Goal: Task Accomplishment & Management: Complete application form

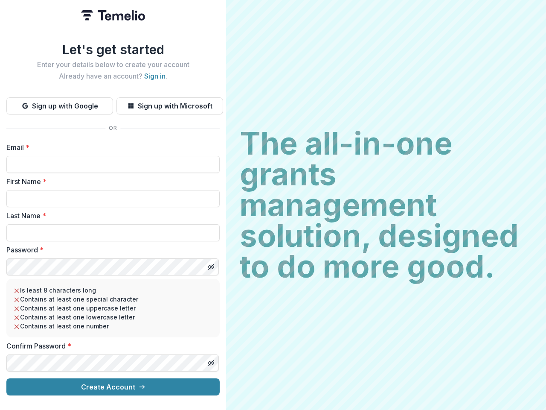
click at [273, 205] on h2 "The all-in-one grants management solution, designed to do more good." at bounding box center [386, 205] width 293 height 154
click at [60, 102] on button "Sign up with Google" at bounding box center [59, 105] width 107 height 17
click at [169, 102] on button "Sign up with Microsoft" at bounding box center [169, 105] width 107 height 17
click at [211, 264] on line "Toggle password visibility" at bounding box center [211, 266] width 5 height 5
click at [211, 360] on line "Toggle password visibility" at bounding box center [211, 362] width 5 height 5
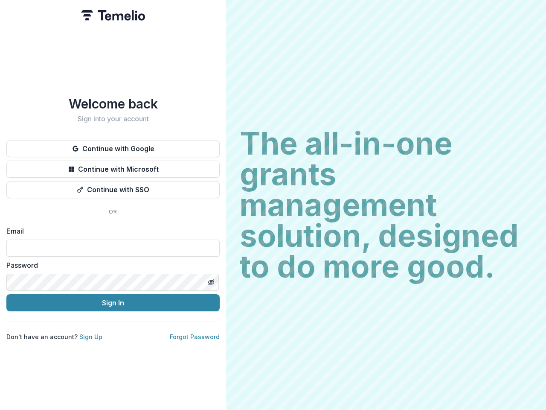
click at [273, 205] on h2 "The all-in-one grants management solution, designed to do more good." at bounding box center [386, 205] width 293 height 154
click at [113, 145] on button "Continue with Google" at bounding box center [112, 148] width 213 height 17
click at [113, 166] on button "Continue with Microsoft" at bounding box center [112, 168] width 213 height 17
click at [113, 186] on button "Continue with SSO" at bounding box center [112, 189] width 213 height 17
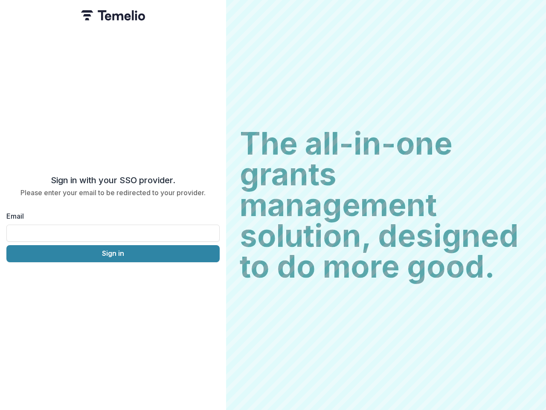
click at [211, 279] on div "Sign in with your SSO provider. Please enter your email to be redirected to you…" at bounding box center [113, 205] width 226 height 410
